Goal: Information Seeking & Learning: Learn about a topic

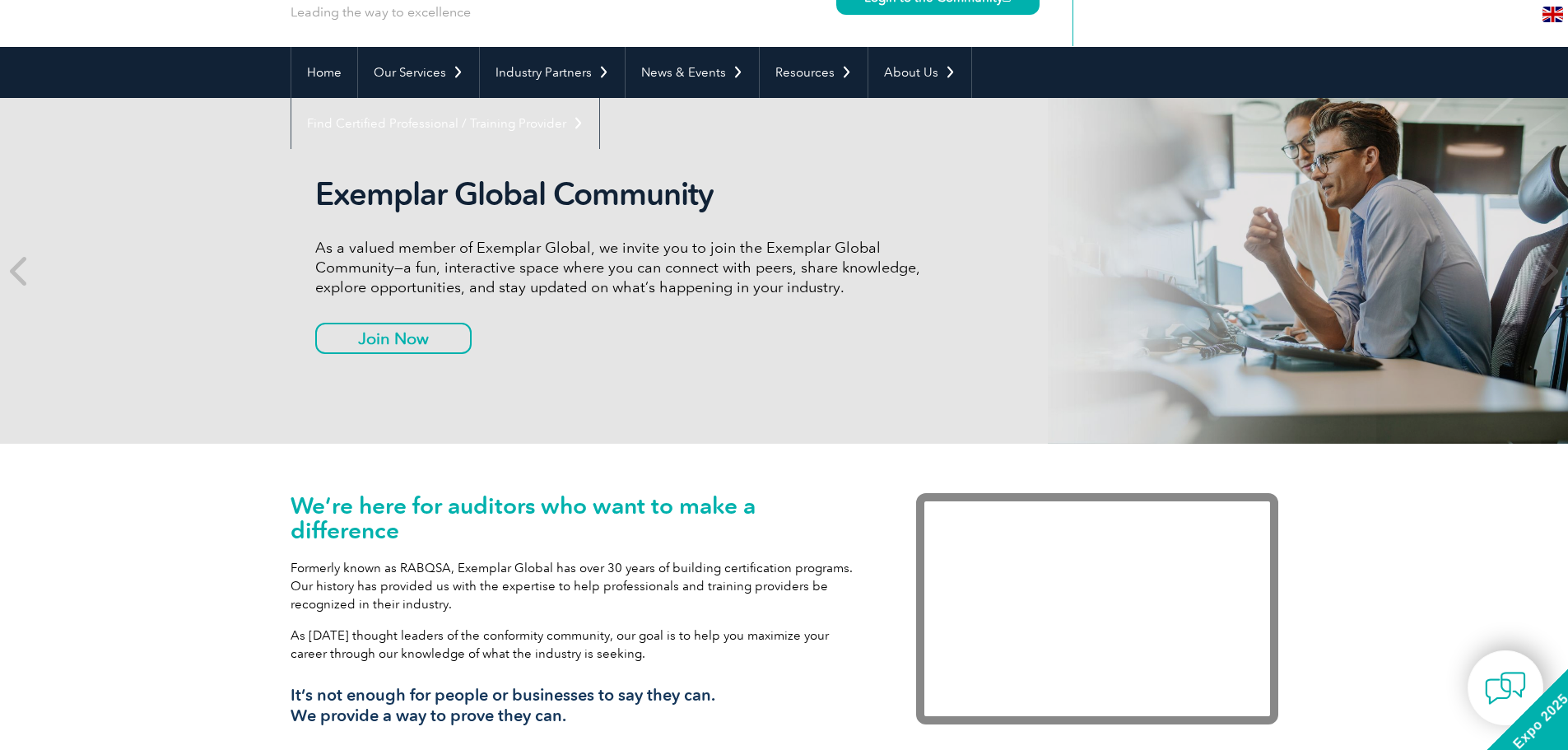
scroll to position [55, 0]
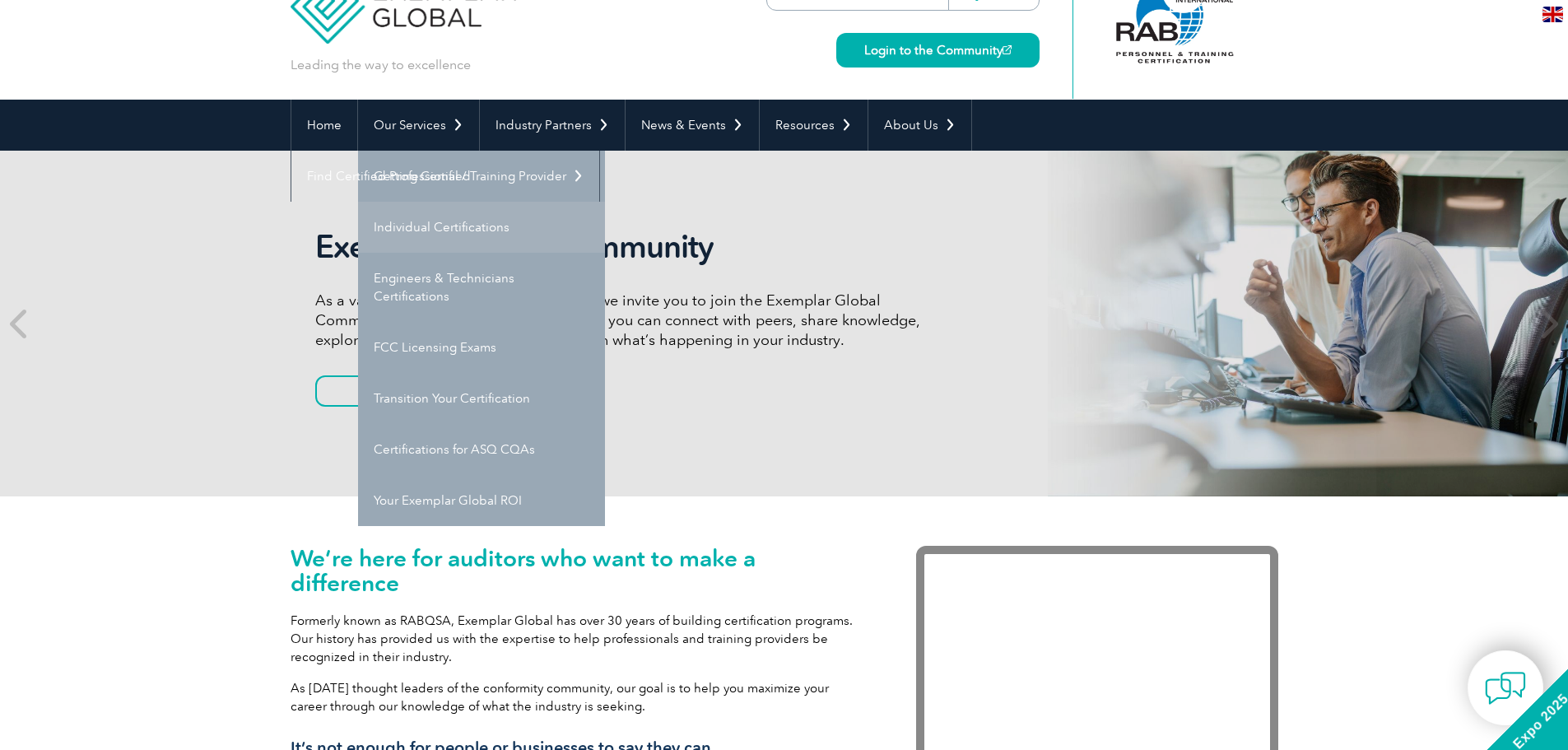
click at [408, 233] on link "Individual Certifications" at bounding box center [481, 227] width 247 height 51
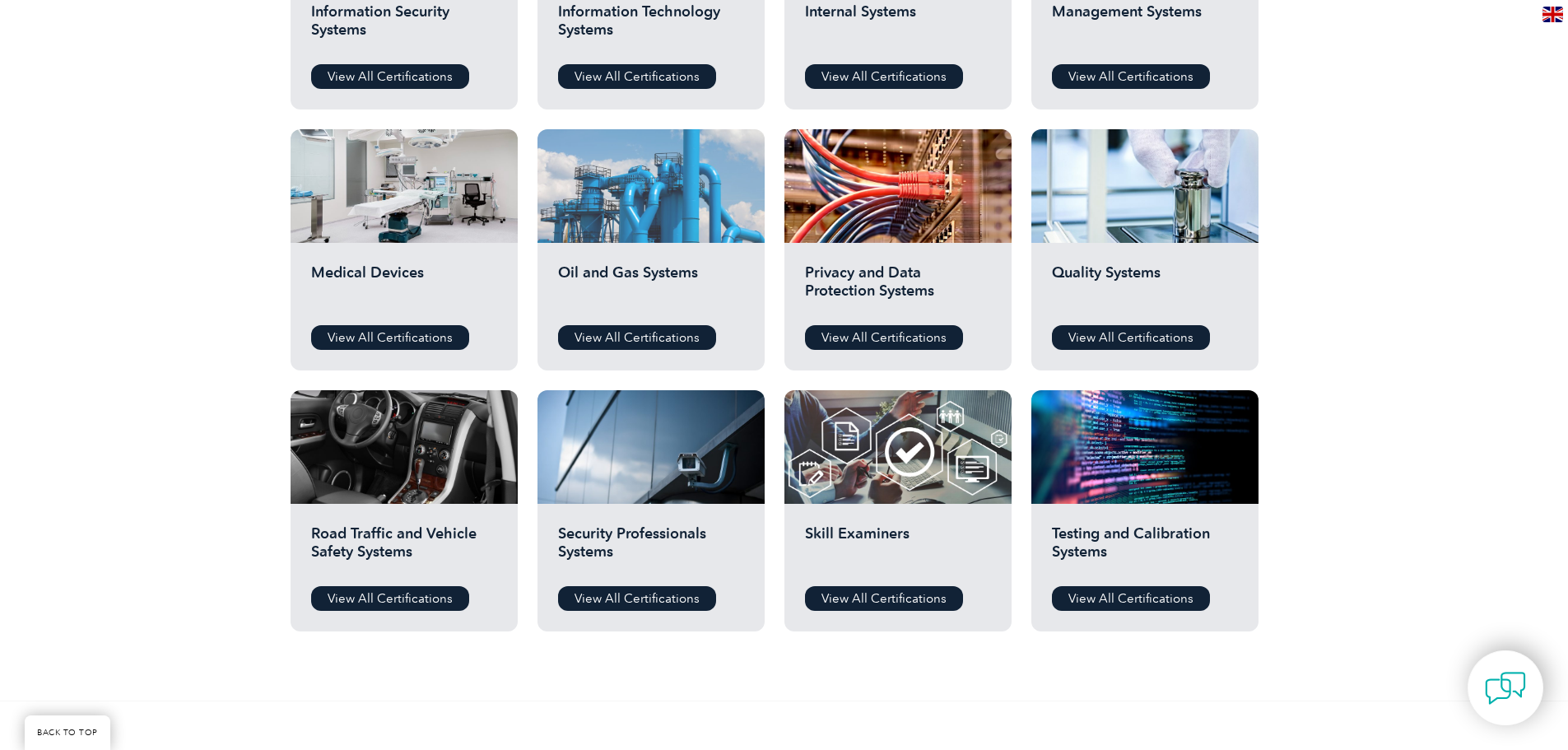
scroll to position [933, 0]
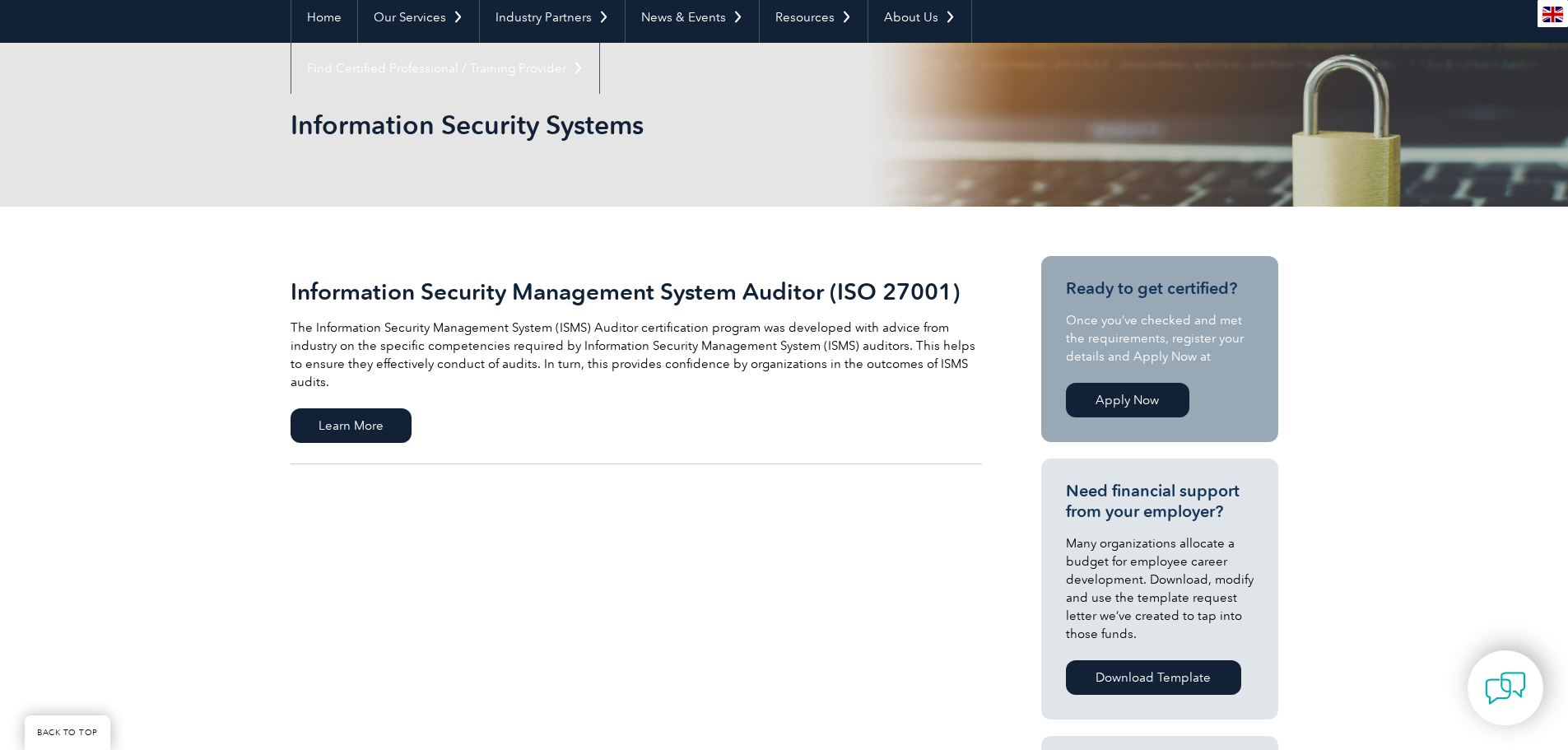
scroll to position [220, 0]
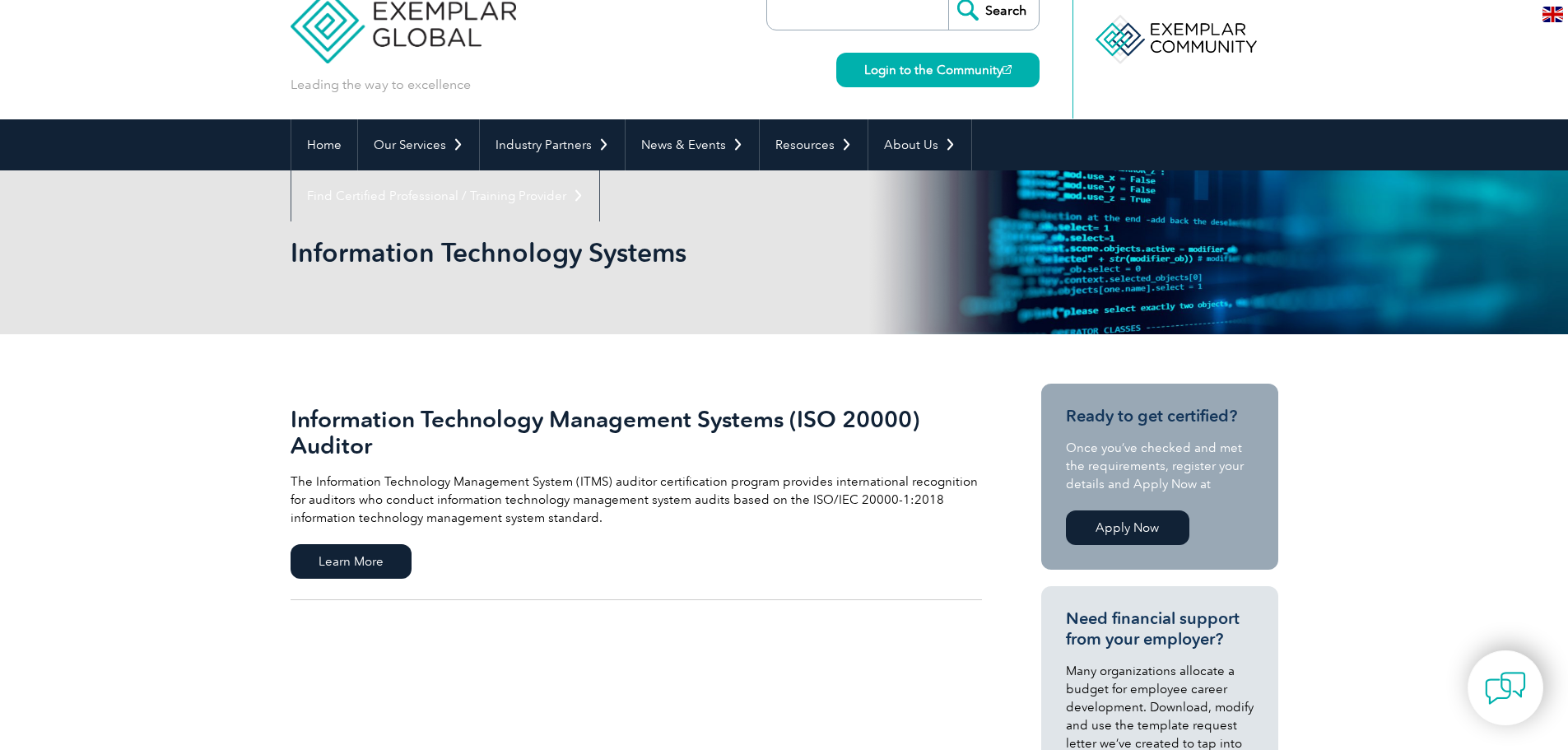
scroll to position [55, 0]
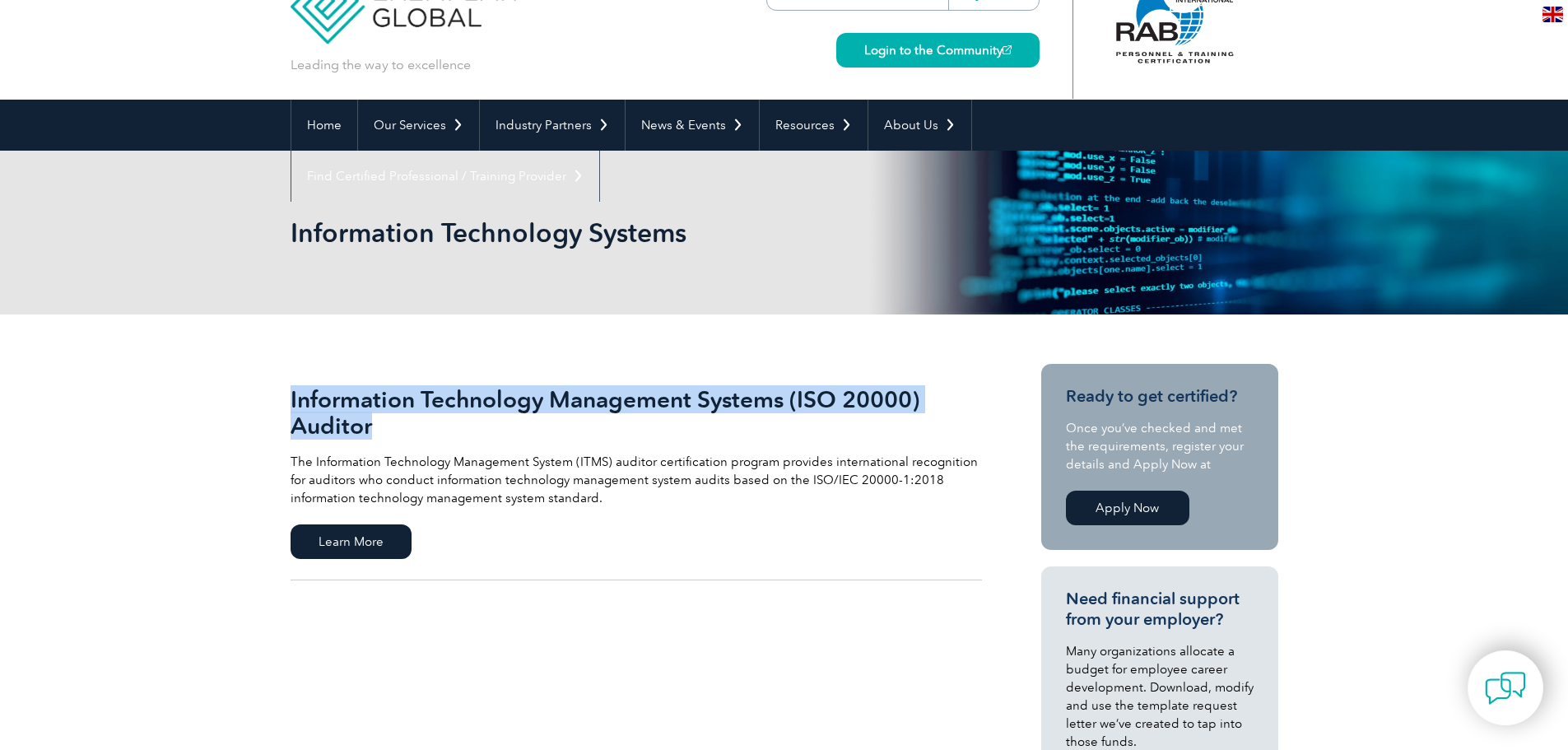
drag, startPoint x: 243, startPoint y: 387, endPoint x: 414, endPoint y: 432, distance: 176.8
click at [690, 517] on link "Information Technology Management Systems (ISO 20000) Auditor The Information T…" at bounding box center [636, 472] width 692 height 217
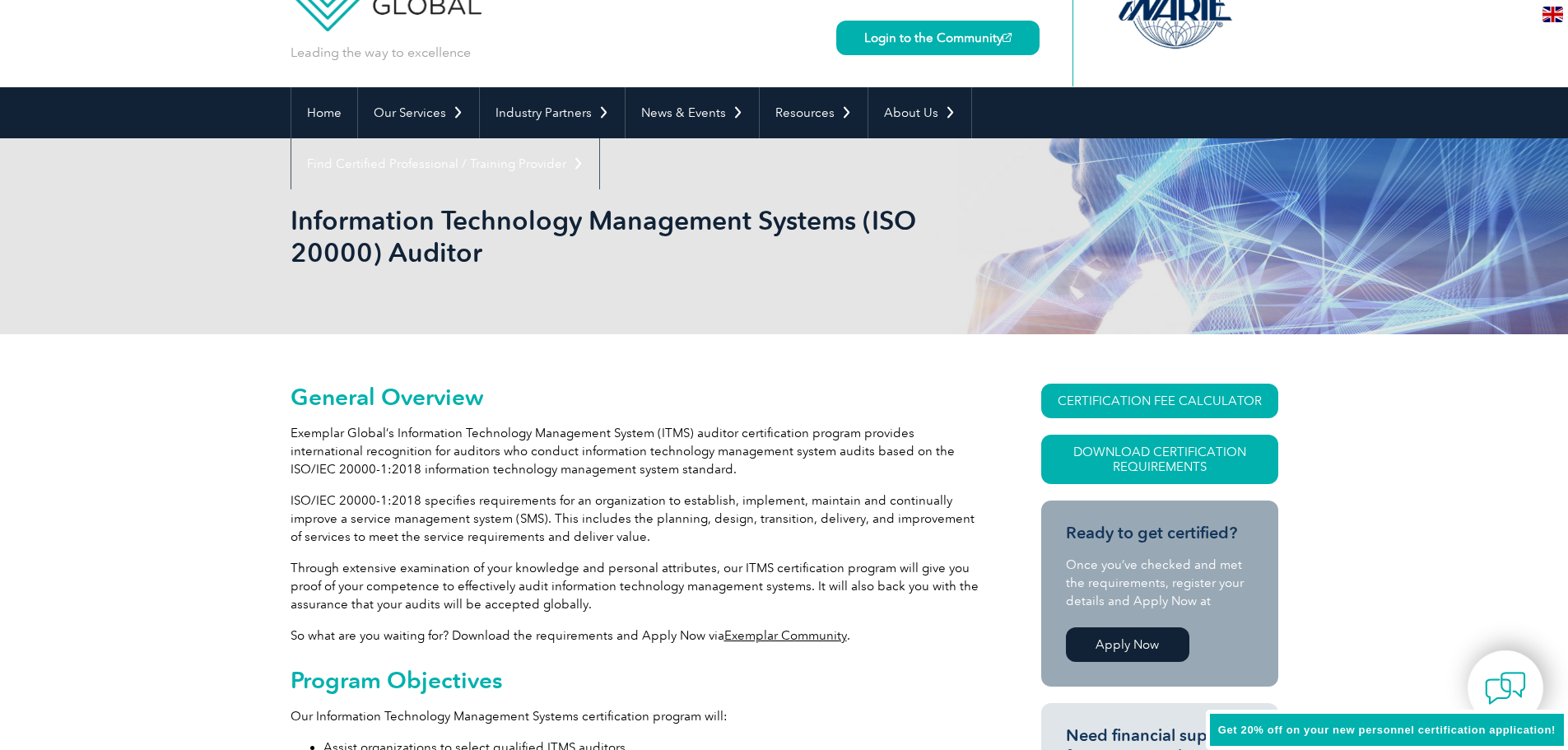
scroll to position [110, 0]
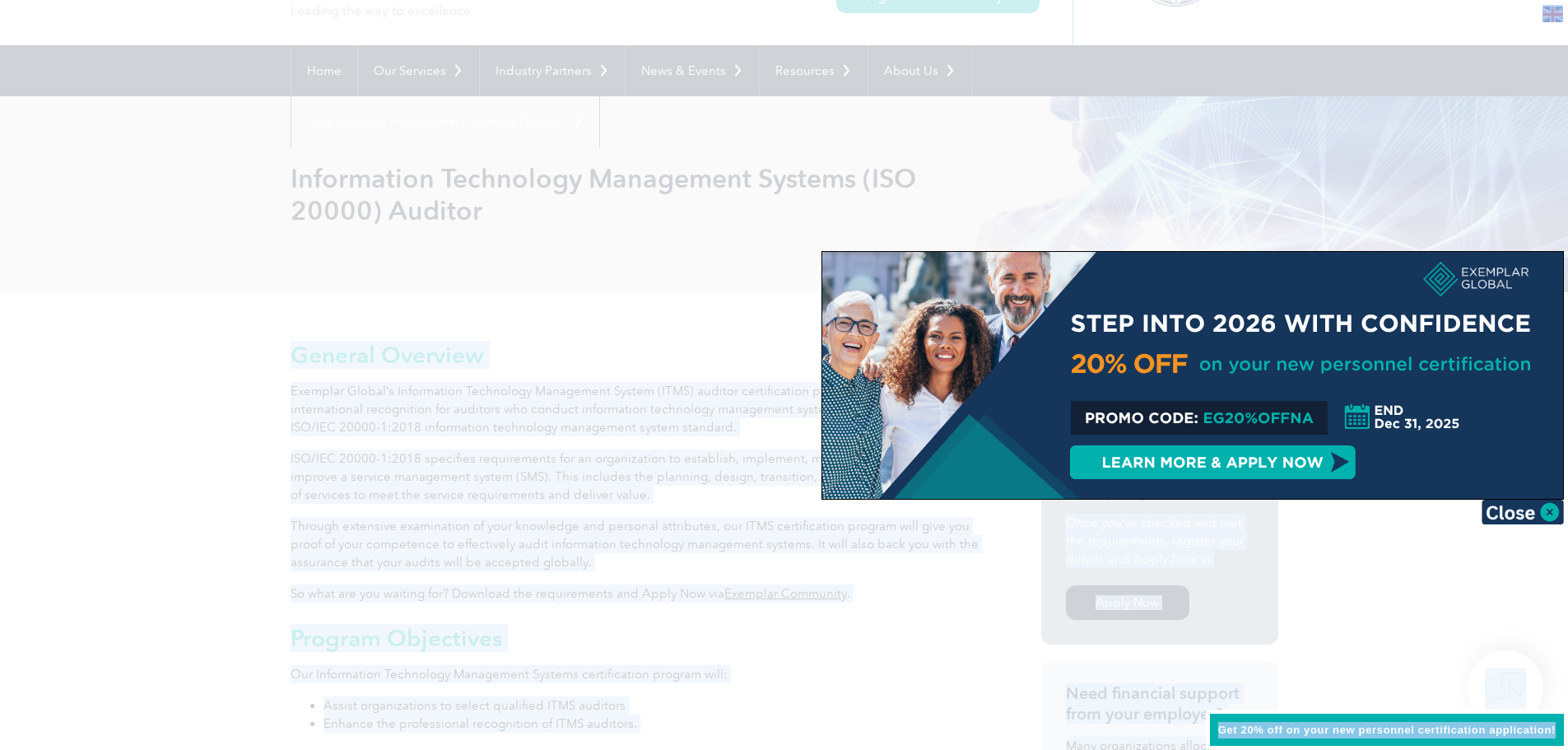
drag, startPoint x: 289, startPoint y: 171, endPoint x: 600, endPoint y: 582, distance: 515.4
click at [550, 554] on div at bounding box center [784, 375] width 1568 height 750
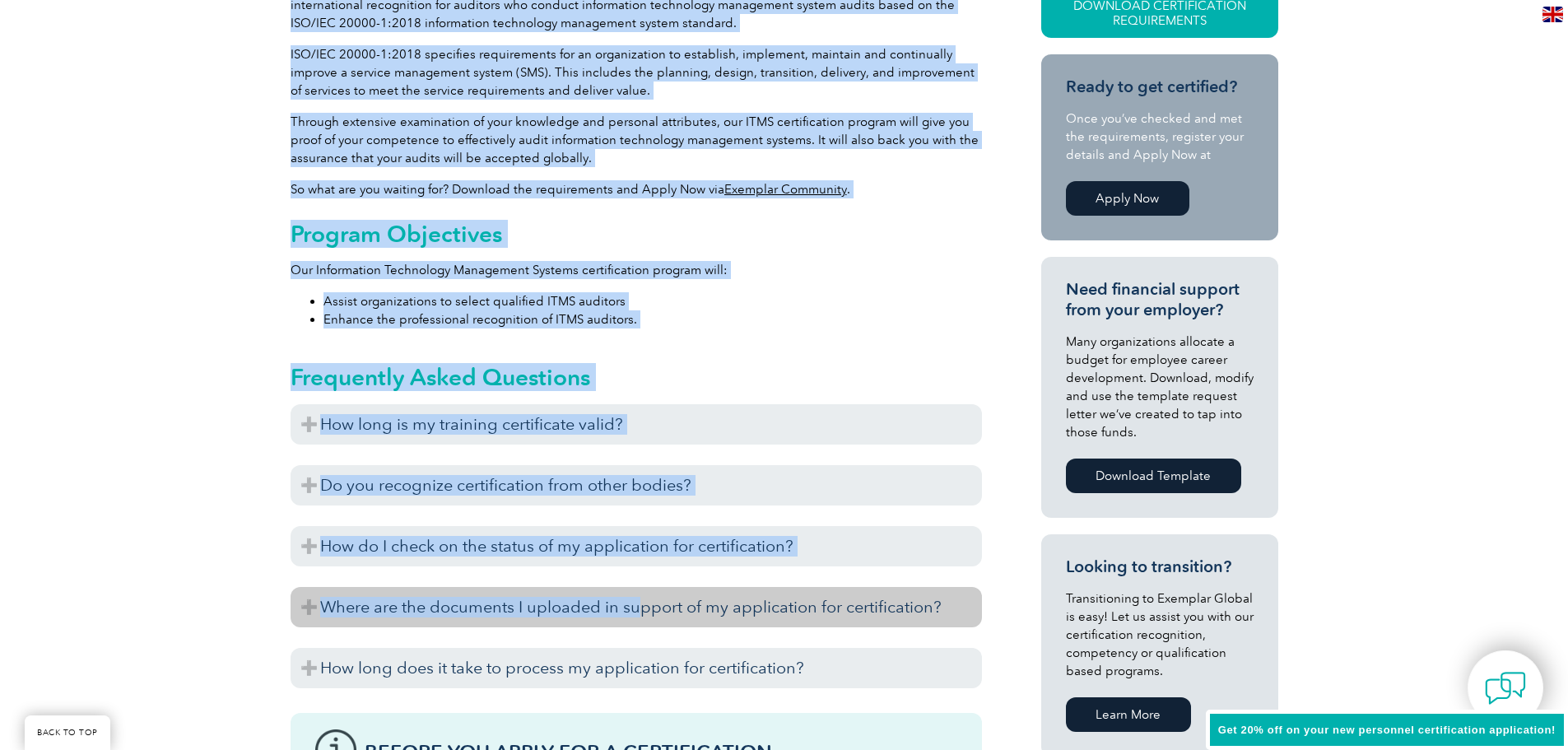
scroll to position [549, 0]
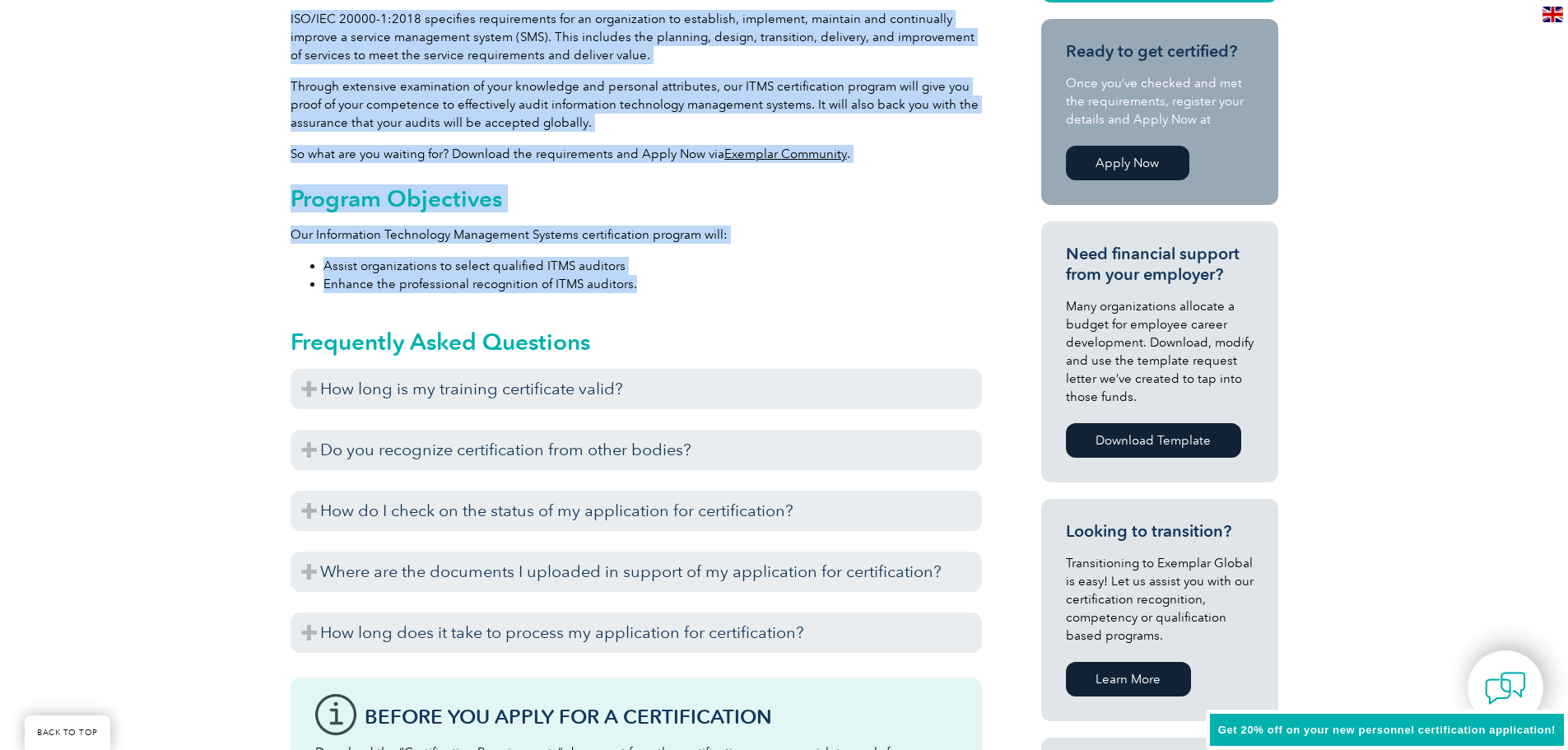
drag, startPoint x: 282, startPoint y: 357, endPoint x: 840, endPoint y: 292, distance: 561.8
click at [840, 292] on div "General Overview Exemplar Global’s Information Technology Management System (IT…" at bounding box center [784, 592] width 1568 height 1479
copy div "General Overview Exemplar Global’s Information Technology Management System (IT…"
